Goal: Find specific page/section: Find specific page/section

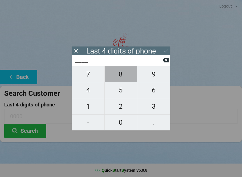
click at [119, 75] on span "8" at bounding box center [121, 74] width 33 height 12
type input "8___"
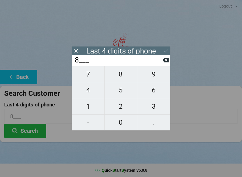
click at [162, 65] on input "8___" at bounding box center [118, 60] width 89 height 9
click at [165, 63] on icon at bounding box center [166, 60] width 6 height 4
type input "____"
click at [164, 59] on icon at bounding box center [166, 60] width 6 height 6
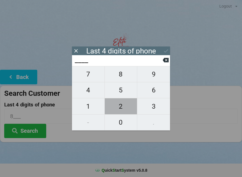
click at [118, 105] on span "2" at bounding box center [121, 107] width 33 height 12
type input "2___"
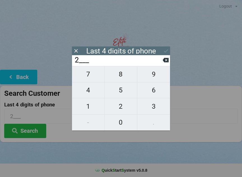
click at [120, 75] on span "8" at bounding box center [121, 74] width 33 height 12
type input "28__"
click at [156, 90] on span "6" at bounding box center [153, 90] width 33 height 12
type input "286_"
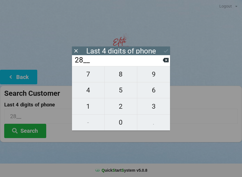
type input "286_"
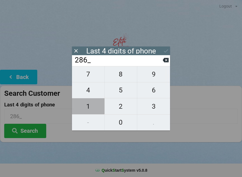
click at [86, 103] on span "1" at bounding box center [88, 107] width 33 height 12
type input "2861"
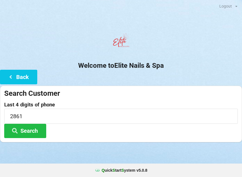
click at [28, 130] on button "Search" at bounding box center [25, 131] width 42 height 14
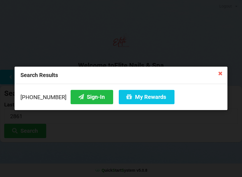
click at [85, 98] on button "Sign-In" at bounding box center [92, 97] width 43 height 14
